Goal: Transaction & Acquisition: Download file/media

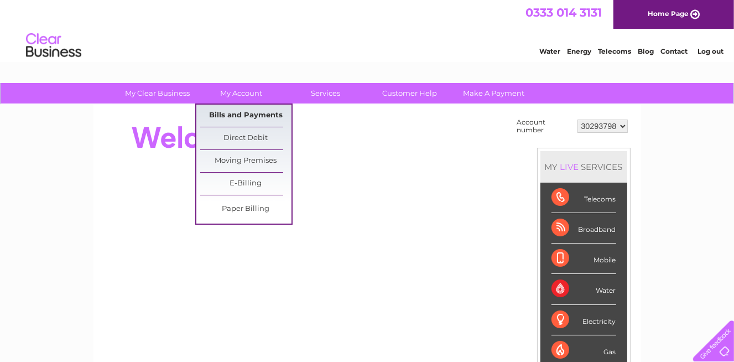
click at [238, 124] on link "Bills and Payments" at bounding box center [245, 116] width 91 height 22
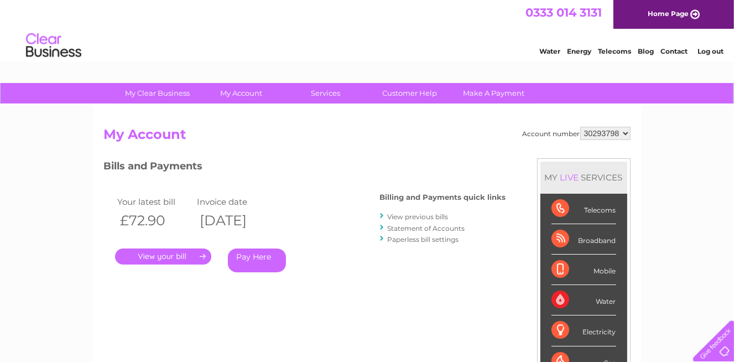
click at [430, 214] on link "View previous bills" at bounding box center [418, 216] width 61 height 8
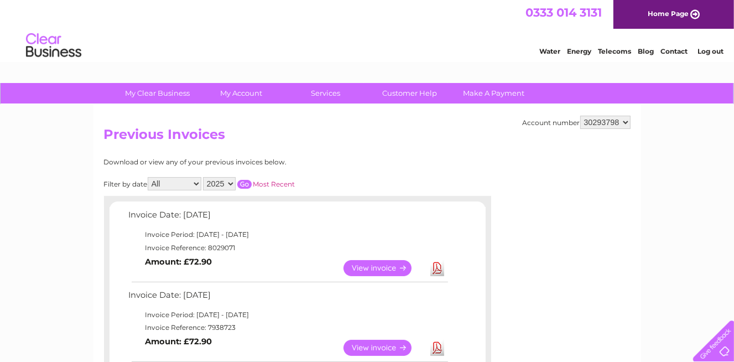
click at [443, 267] on link "Download" at bounding box center [437, 268] width 14 height 16
